Goal: Task Accomplishment & Management: Use online tool/utility

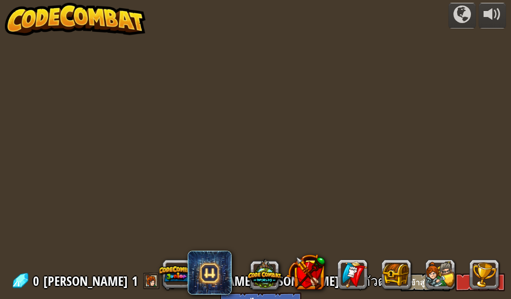
select select "th"
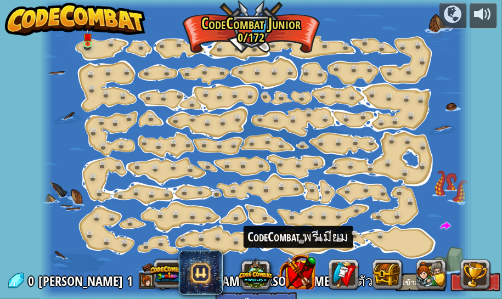
click at [298, 275] on button at bounding box center [296, 271] width 38 height 38
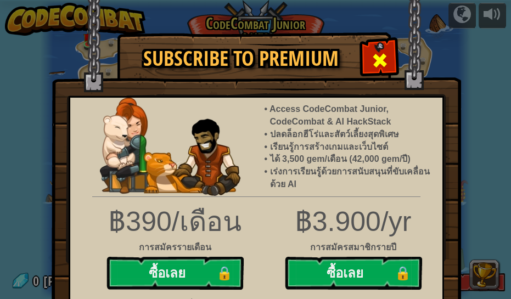
click at [362, 56] on div at bounding box center [379, 59] width 35 height 35
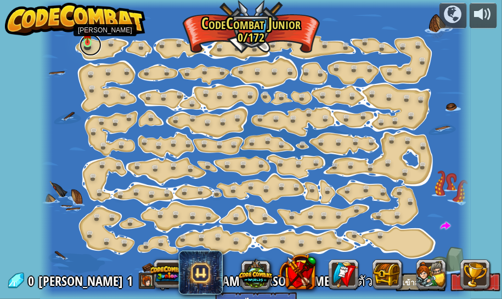
click at [88, 44] on link at bounding box center [91, 45] width 22 height 22
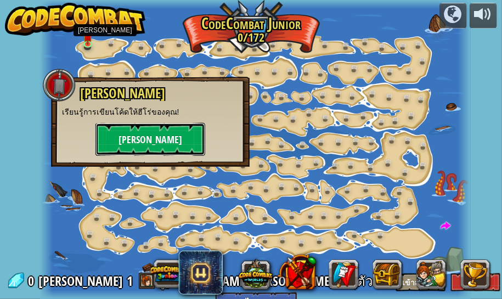
click at [145, 136] on button "[PERSON_NAME]" at bounding box center [150, 139] width 110 height 33
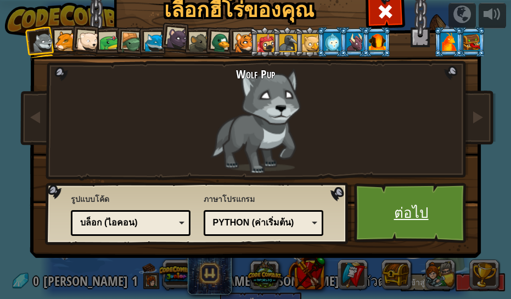
click at [388, 208] on link "ต่อไป" at bounding box center [411, 213] width 115 height 60
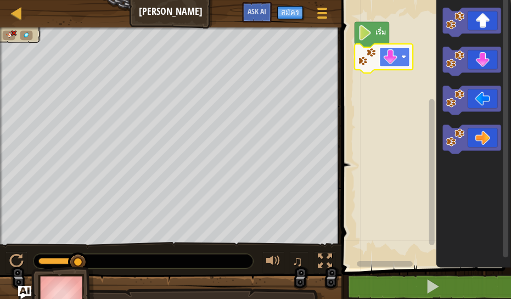
click at [398, 52] on rect "พื้นที่ทำงาน Blockly" at bounding box center [394, 56] width 30 height 19
click at [395, 21] on rect "พื้นที่ทำงาน Blockly" at bounding box center [424, 132] width 173 height 274
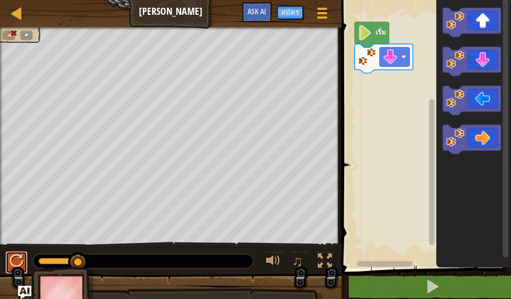
click at [19, 252] on button at bounding box center [16, 262] width 22 height 22
click at [380, 32] on text "เริ่ม" at bounding box center [380, 32] width 10 height 10
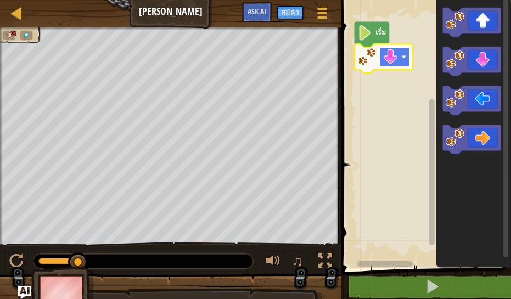
click at [392, 55] on image "พื้นที่ทำงาน Blockly" at bounding box center [389, 56] width 15 height 15
click at [384, 54] on image "พื้นที่ทำงาน Blockly" at bounding box center [389, 56] width 15 height 15
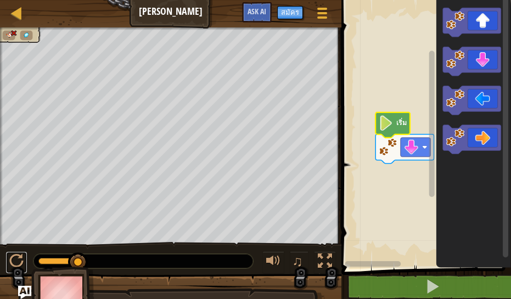
drag, startPoint x: 19, startPoint y: 251, endPoint x: 20, endPoint y: 245, distance: 6.7
click at [19, 251] on div "♫" at bounding box center [170, 258] width 341 height 33
click at [5, 259] on div "♫" at bounding box center [170, 258] width 341 height 33
click at [12, 256] on div at bounding box center [16, 261] width 14 height 14
click at [13, 256] on div at bounding box center [16, 261] width 14 height 14
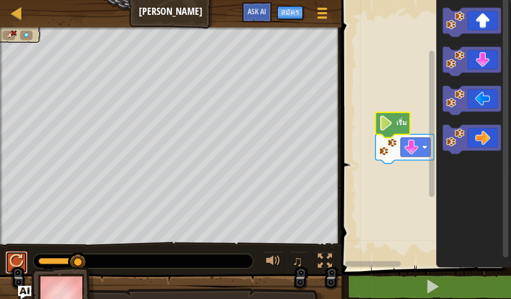
click at [21, 259] on div at bounding box center [16, 261] width 14 height 14
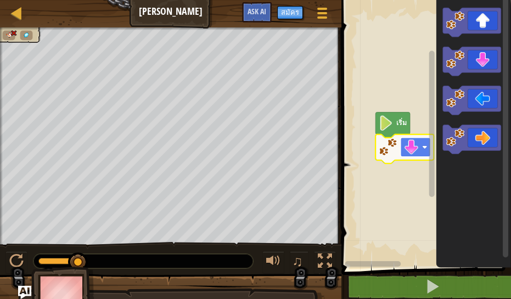
click at [414, 143] on image "พื้นที่ทำงาน Blockly" at bounding box center [411, 147] width 15 height 15
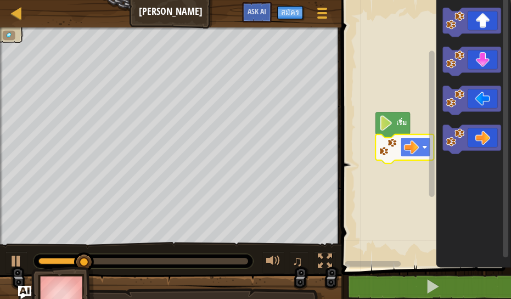
click at [416, 148] on image "พื้นที่ทำงาน Blockly" at bounding box center [411, 147] width 15 height 15
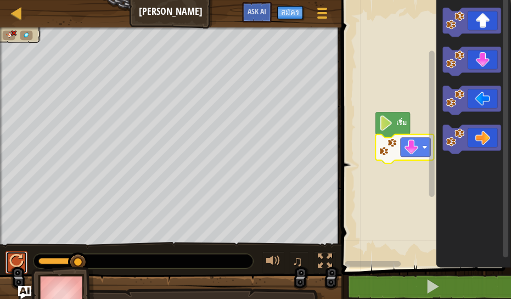
click at [18, 255] on div at bounding box center [16, 261] width 14 height 14
click at [403, 151] on rect "พื้นที่ทำงาน Blockly" at bounding box center [415, 147] width 30 height 19
click at [409, 139] on rect "พื้นที่ทำงาน Blockly" at bounding box center [415, 147] width 30 height 19
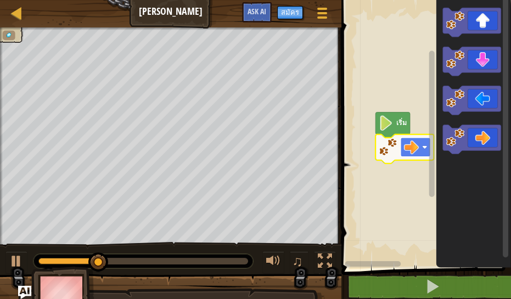
click at [412, 149] on image "พื้นที่ทำงาน Blockly" at bounding box center [411, 147] width 15 height 15
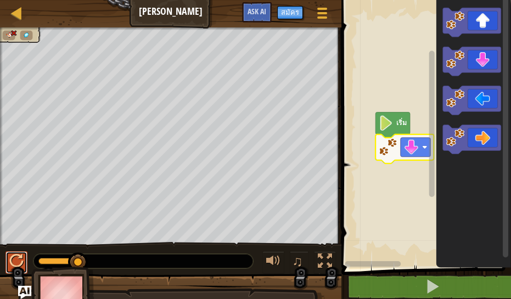
click at [26, 253] on button at bounding box center [16, 262] width 22 height 22
click at [404, 150] on image "พื้นที่ทำงาน Blockly" at bounding box center [411, 147] width 15 height 15
click at [23, 273] on button at bounding box center [16, 262] width 22 height 22
click at [387, 211] on rect "พื้นที่ทำงาน Blockly" at bounding box center [424, 132] width 173 height 274
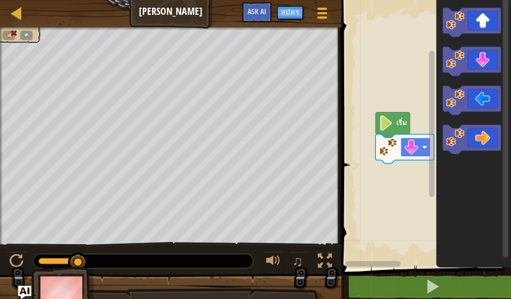
click at [407, 156] on rect "พื้นที่ทำงาน Blockly" at bounding box center [415, 147] width 30 height 19
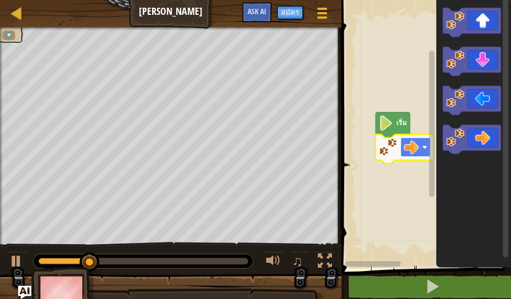
click at [415, 150] on image "พื้นที่ทำงาน Blockly" at bounding box center [411, 147] width 15 height 15
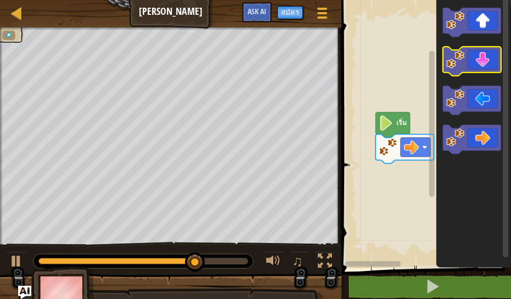
click at [483, 55] on icon "พื้นที่ทำงาน Blockly" at bounding box center [472, 61] width 58 height 29
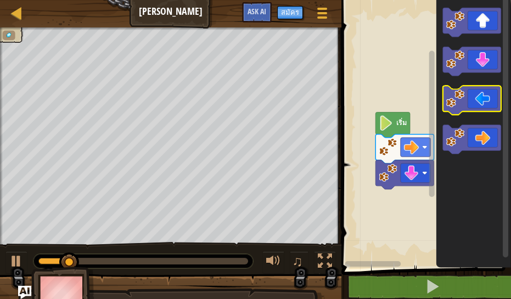
click at [471, 91] on g "พื้นที่ทำงาน Blockly" at bounding box center [472, 81] width 58 height 146
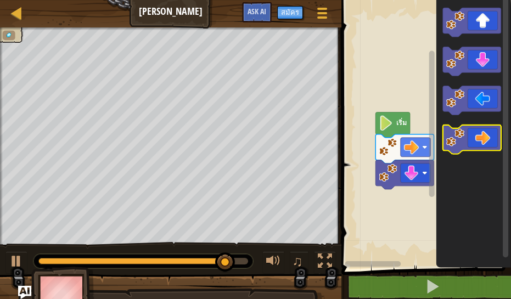
click at [480, 146] on icon "พื้นที่ทำงาน Blockly" at bounding box center [472, 139] width 58 height 29
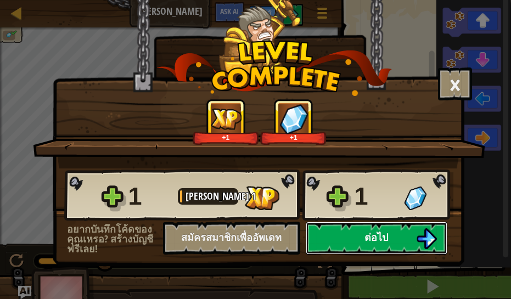
click at [370, 232] on span "ต่อไป" at bounding box center [376, 237] width 24 height 14
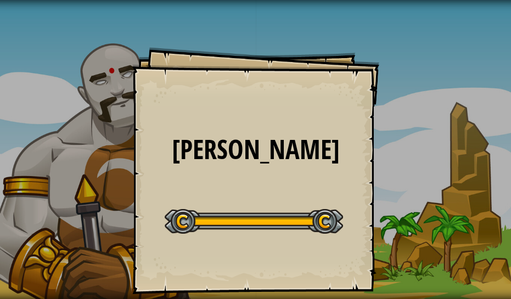
click at [330, 207] on div "ลุยเลย ลุยเลย ลุยเลย Goals Start Level เกิดข้อผิดพลาดในการโหลดจากเซิร์ฟเวอร์ [P…" at bounding box center [255, 149] width 511 height 299
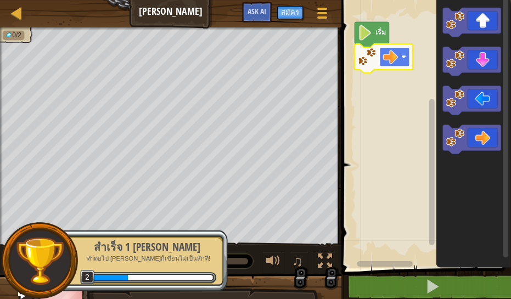
click at [382, 60] on rect "พื้นที่ทำงาน Blockly" at bounding box center [394, 56] width 30 height 19
click at [366, 33] on image "พื้นที่ทำงาน Blockly" at bounding box center [365, 32] width 14 height 15
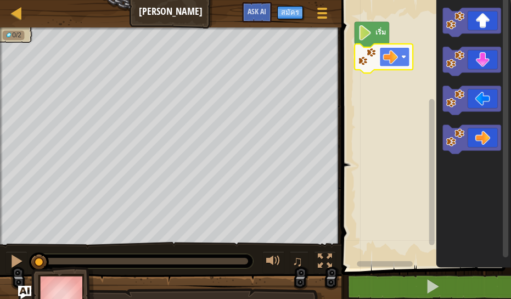
click at [381, 55] on rect "พื้นที่ทำงาน Blockly" at bounding box center [394, 56] width 30 height 19
click at [467, 134] on icon "พื้นที่ทำงาน Blockly" at bounding box center [472, 139] width 58 height 29
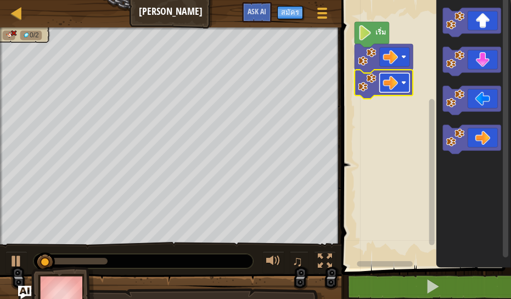
click at [400, 83] on rect "พื้นที่ทำงาน Blockly" at bounding box center [394, 82] width 30 height 19
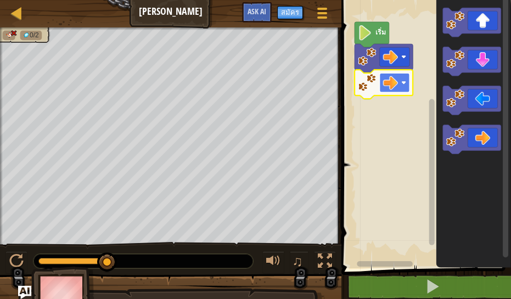
click at [394, 82] on image "พื้นที่ทำงาน Blockly" at bounding box center [389, 82] width 15 height 15
click at [390, 93] on icon "พื้นที่ทำงาน Blockly" at bounding box center [383, 84] width 58 height 29
click at [20, 257] on div at bounding box center [16, 261] width 14 height 14
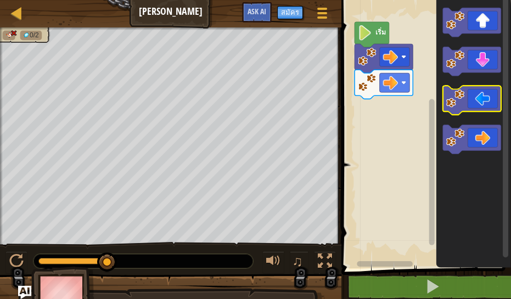
click at [446, 101] on image "พื้นที่ทำงาน Blockly" at bounding box center [455, 98] width 18 height 18
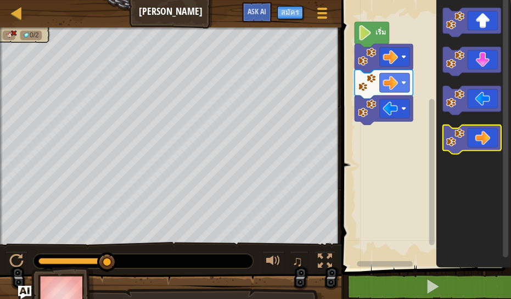
click at [465, 127] on icon "พื้นที่ทำงาน Blockly" at bounding box center [472, 139] width 58 height 29
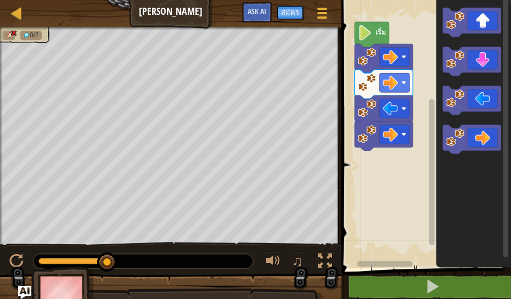
click at [447, 46] on icon "พื้นที่ทำงาน Blockly" at bounding box center [473, 132] width 75 height 274
click at [7, 252] on button at bounding box center [16, 262] width 22 height 22
click at [22, 264] on div at bounding box center [16, 261] width 14 height 14
